Goal: Find specific page/section: Find specific page/section

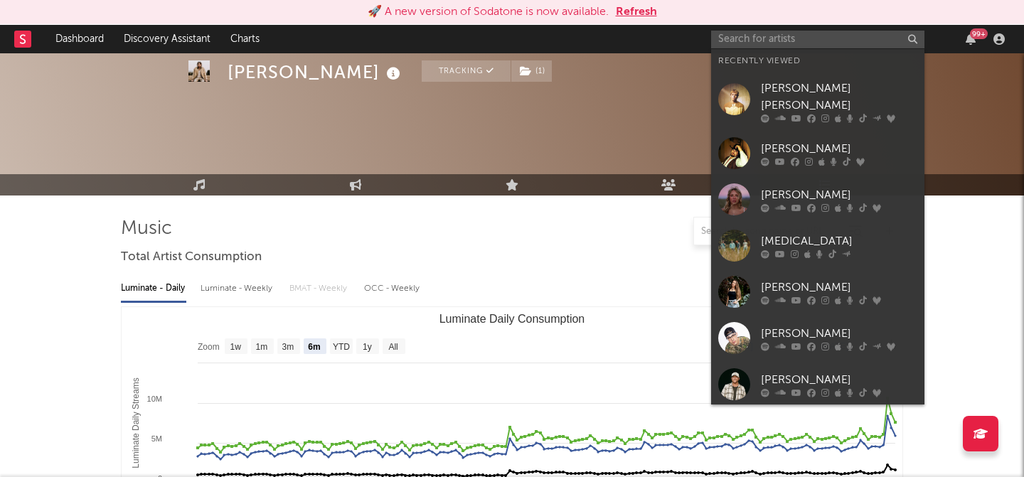
select select "6m"
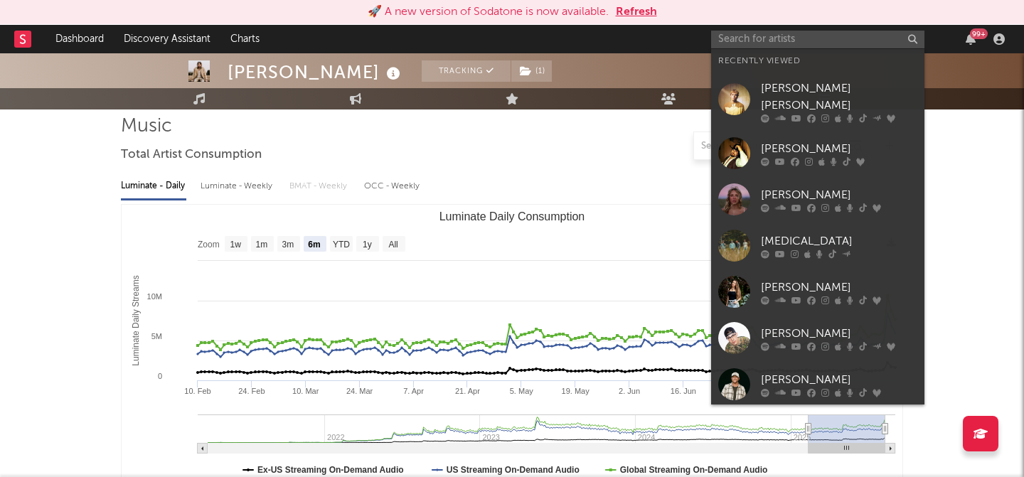
click at [769, 47] on input "text" at bounding box center [817, 40] width 213 height 18
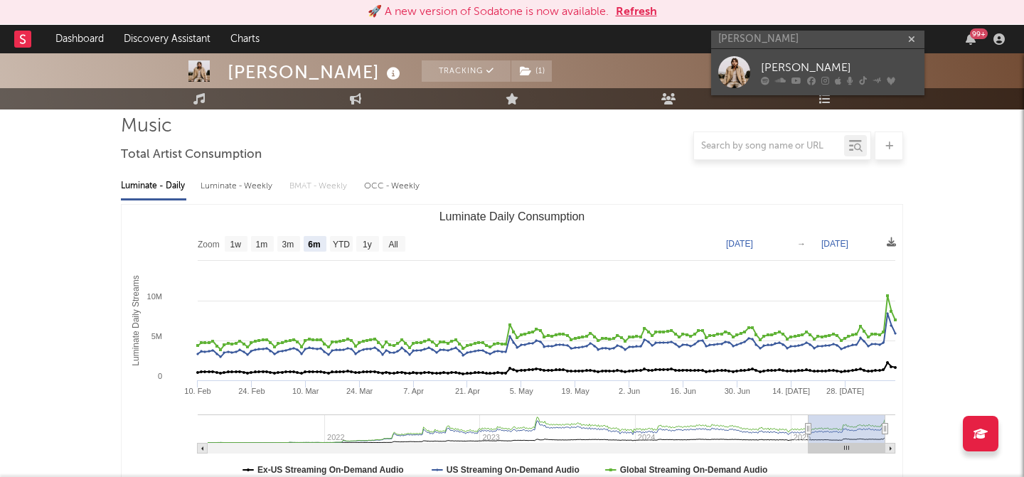
type input "[PERSON_NAME]"
click at [775, 73] on div "[PERSON_NAME]" at bounding box center [839, 67] width 156 height 17
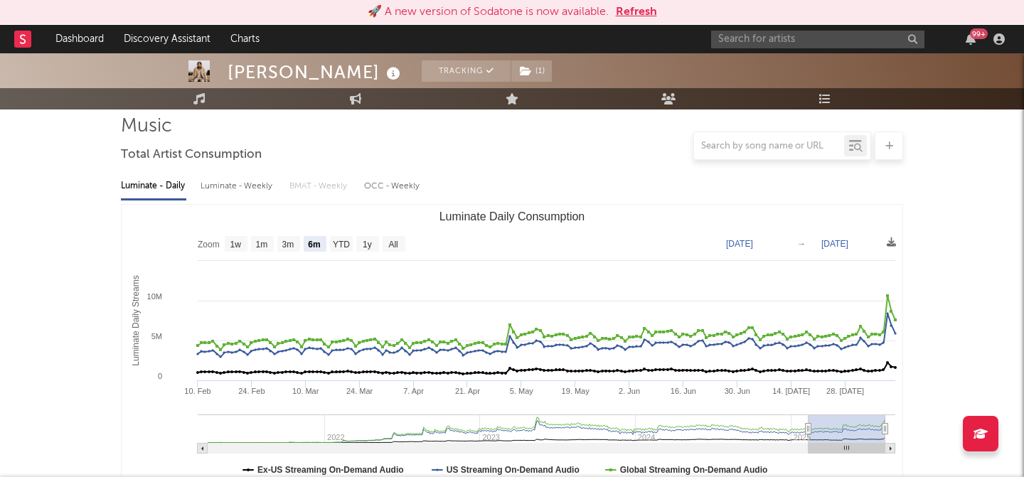
click at [630, 11] on button "Refresh" at bounding box center [636, 12] width 41 height 17
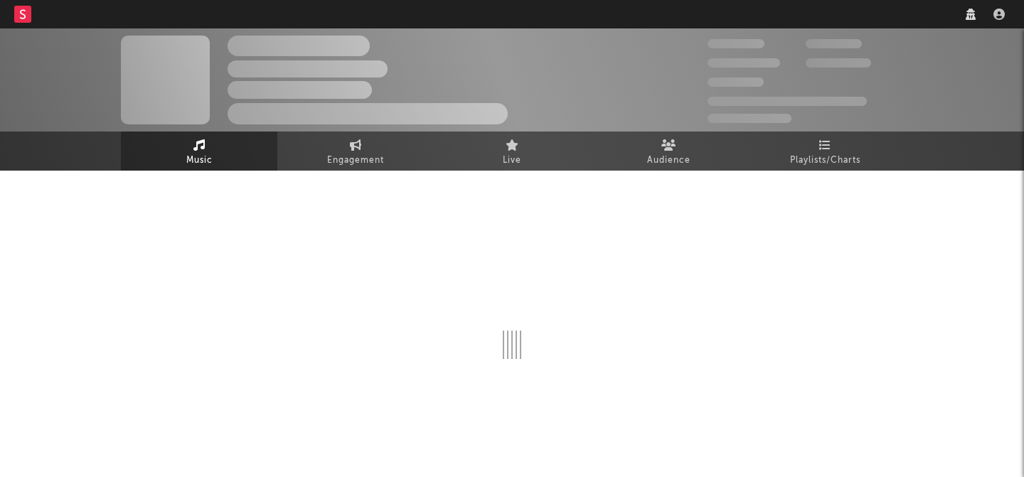
scroll to position [17, 0]
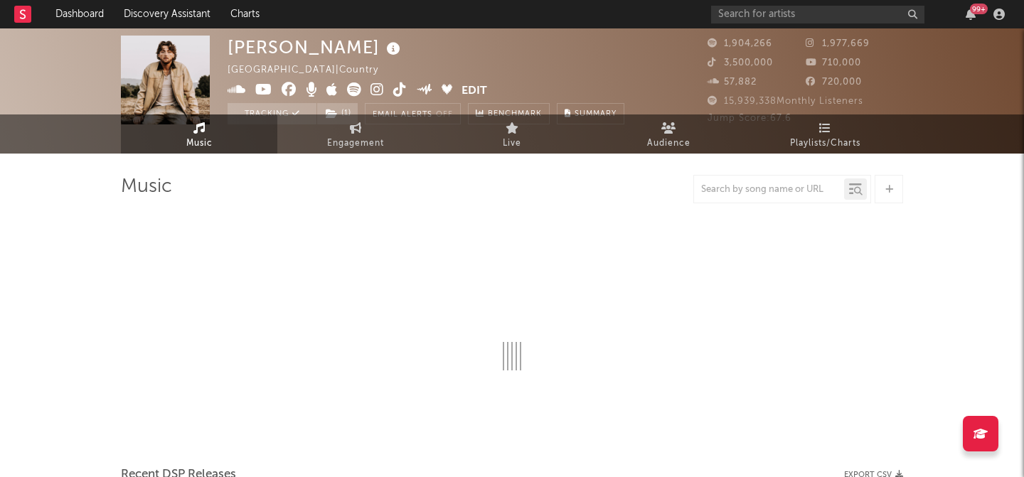
select select "6m"
